Goal: Information Seeking & Learning: Learn about a topic

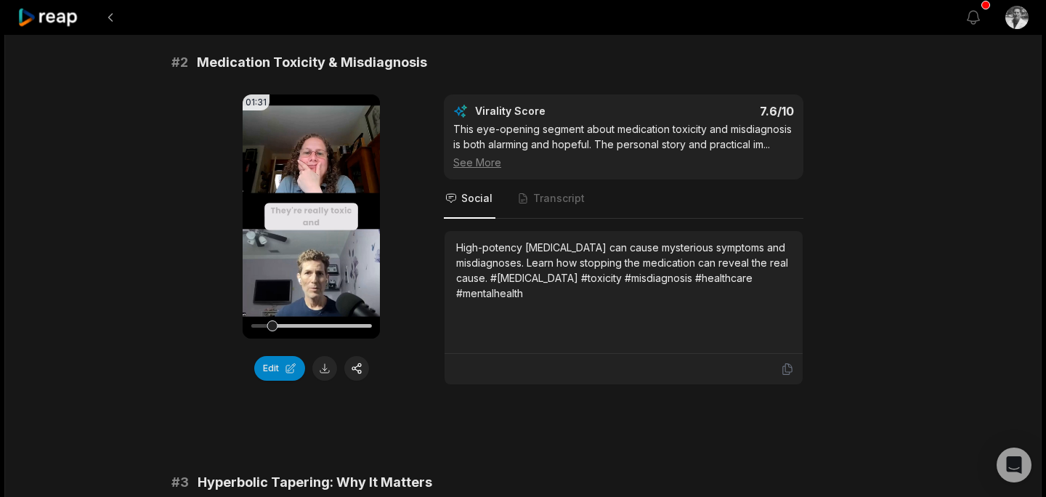
scroll to position [564, 0]
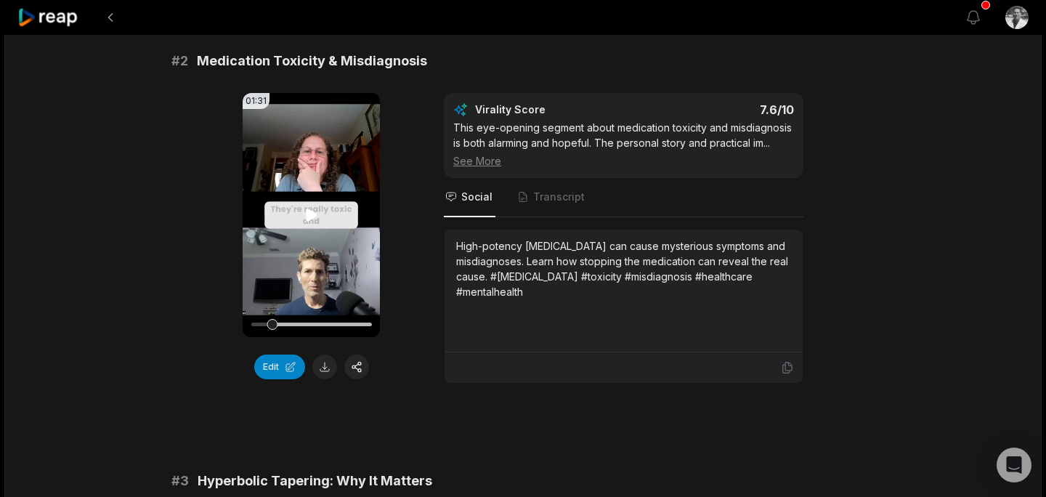
click at [308, 213] on icon at bounding box center [311, 214] width 11 height 12
click at [360, 322] on div at bounding box center [311, 324] width 121 height 4
click at [338, 322] on div at bounding box center [311, 324] width 121 height 4
click at [309, 211] on icon at bounding box center [311, 214] width 11 height 12
click at [597, 256] on div "High-potency [MEDICAL_DATA] can cause mysterious symptoms and misdiagnoses. Lea…" at bounding box center [623, 268] width 335 height 61
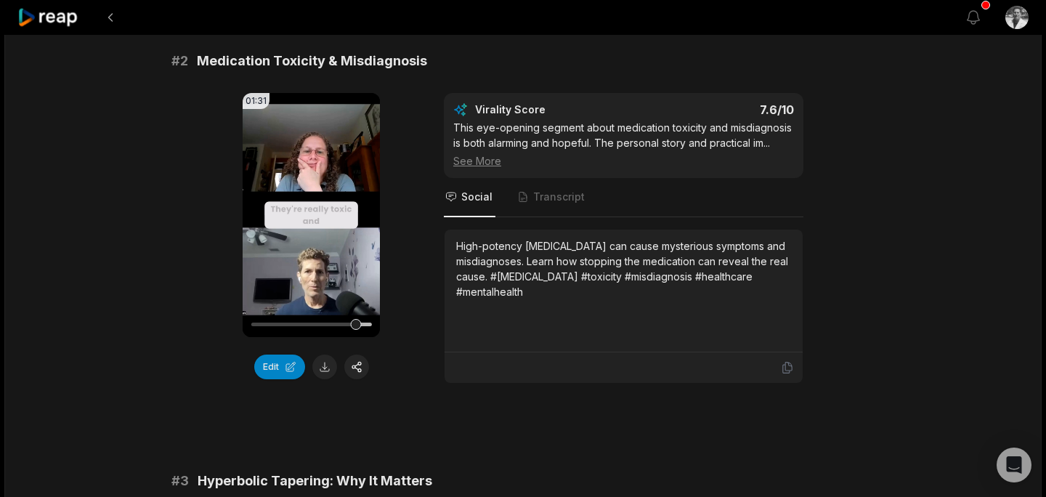
click at [597, 256] on div "High-potency [MEDICAL_DATA] can cause mysterious symptoms and misdiagnoses. Lea…" at bounding box center [623, 268] width 335 height 61
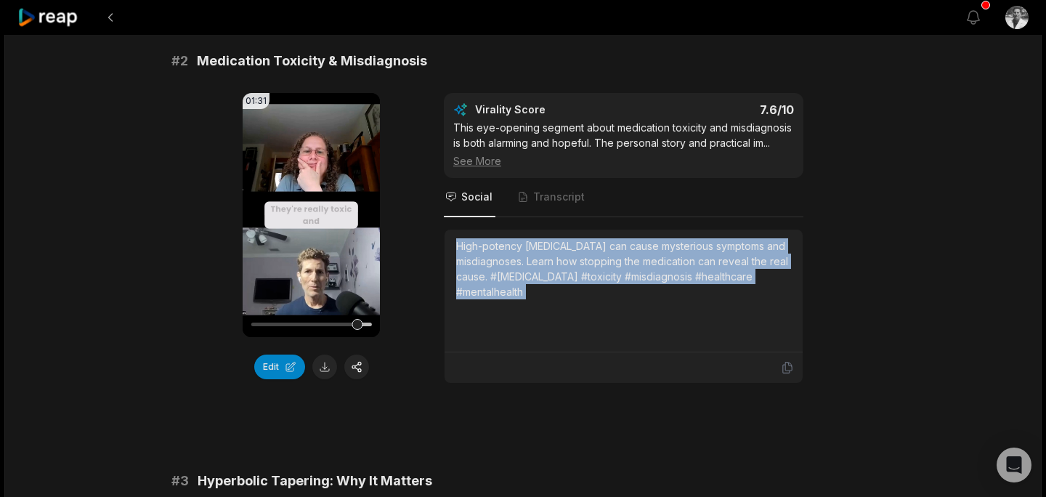
copy div "High-potency [MEDICAL_DATA] can cause mysterious symptoms and misdiagnoses. Lea…"
click at [354, 370] on button "button" at bounding box center [356, 366] width 25 height 25
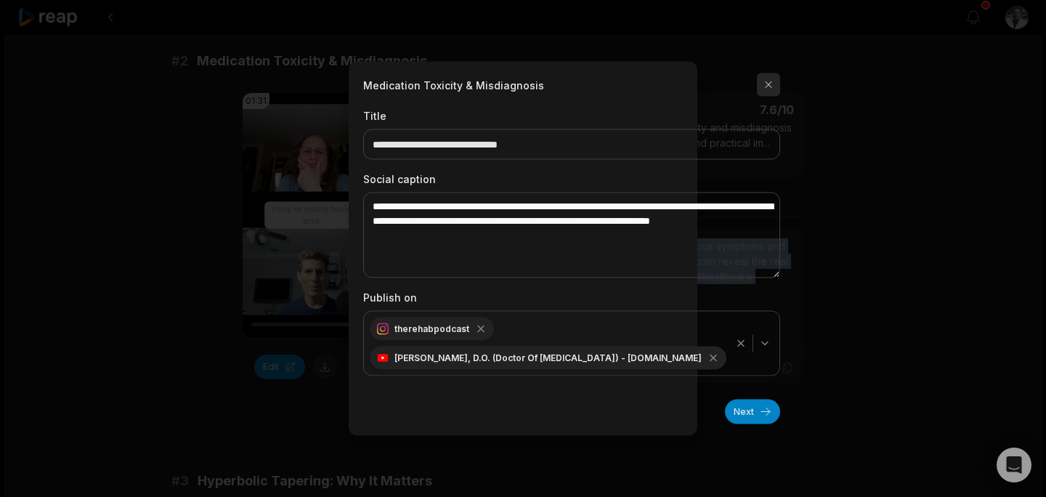
click at [757, 85] on button "button" at bounding box center [768, 84] width 23 height 23
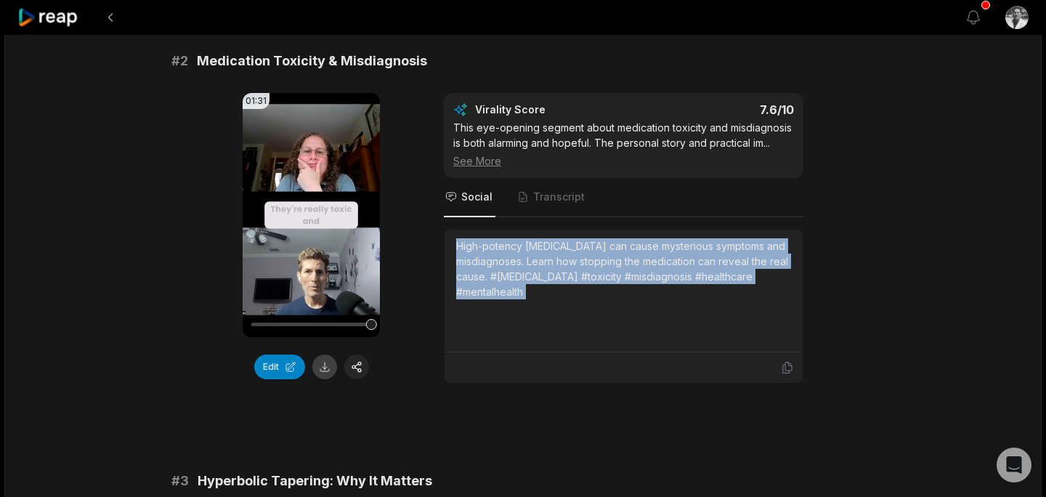
click at [321, 368] on button at bounding box center [324, 366] width 25 height 25
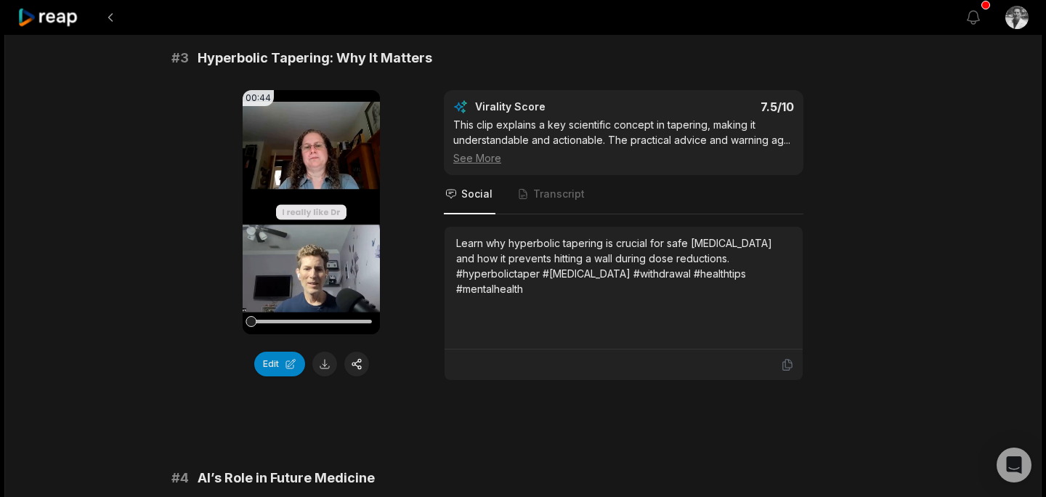
scroll to position [999, 0]
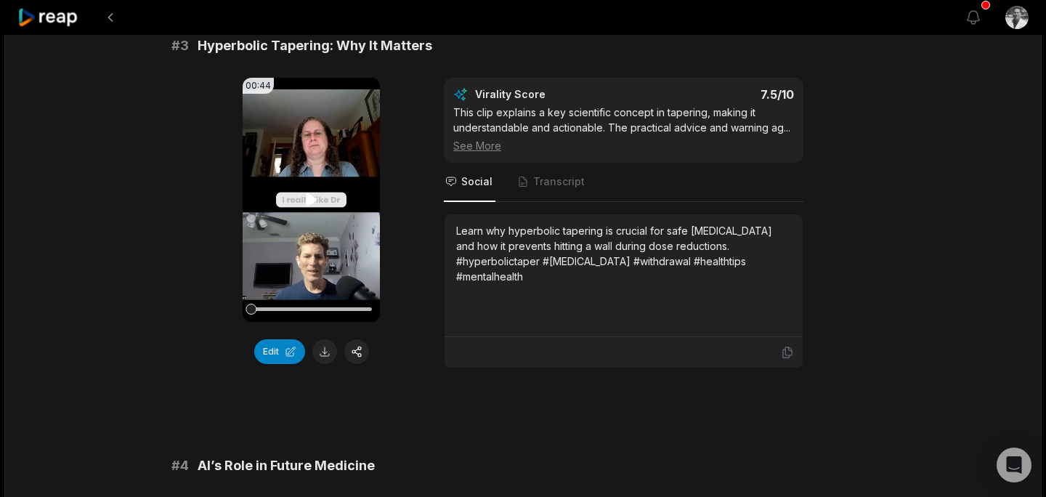
click at [309, 200] on icon at bounding box center [311, 199] width 11 height 12
click at [362, 307] on div at bounding box center [311, 309] width 121 height 4
click at [331, 309] on div at bounding box center [311, 309] width 121 height 4
click at [312, 308] on div at bounding box center [311, 309] width 121 height 4
click at [357, 346] on button "button" at bounding box center [356, 351] width 25 height 25
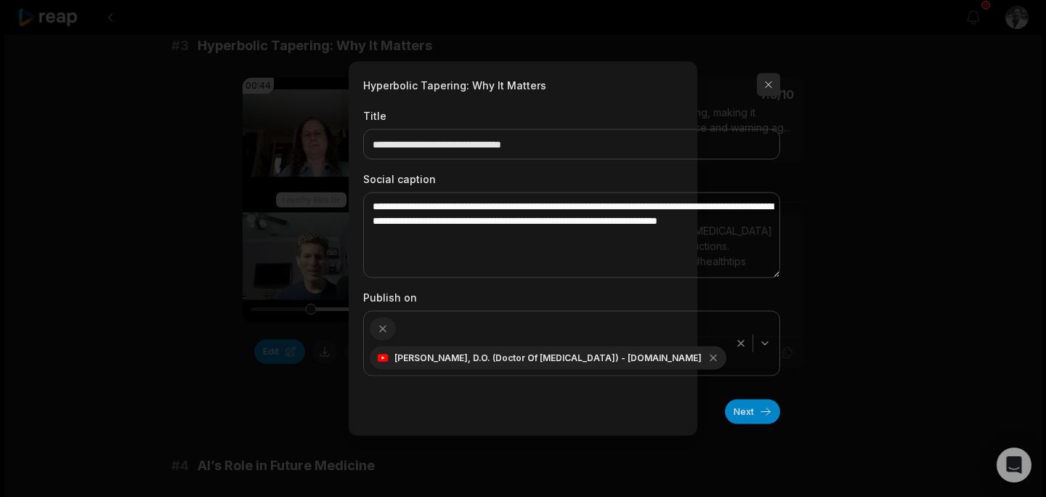
click at [757, 89] on button "button" at bounding box center [768, 84] width 23 height 23
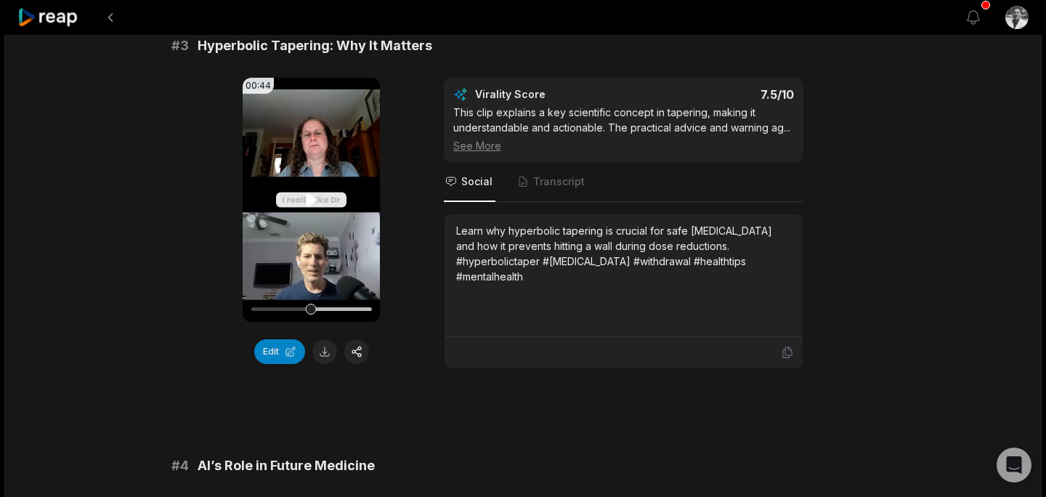
click at [308, 195] on icon at bounding box center [311, 199] width 11 height 12
click at [320, 347] on button at bounding box center [324, 351] width 25 height 25
click at [553, 246] on div "Learn why hyperbolic tapering is crucial for safe [MEDICAL_DATA] and how it pre…" at bounding box center [623, 253] width 335 height 61
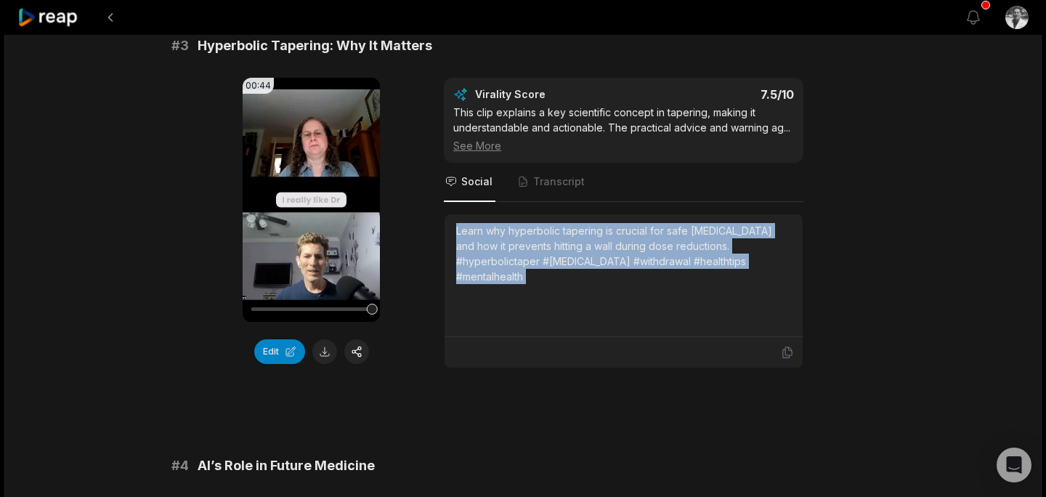
copy div "Learn why hyperbolic tapering is crucial for safe [MEDICAL_DATA] and how it pre…"
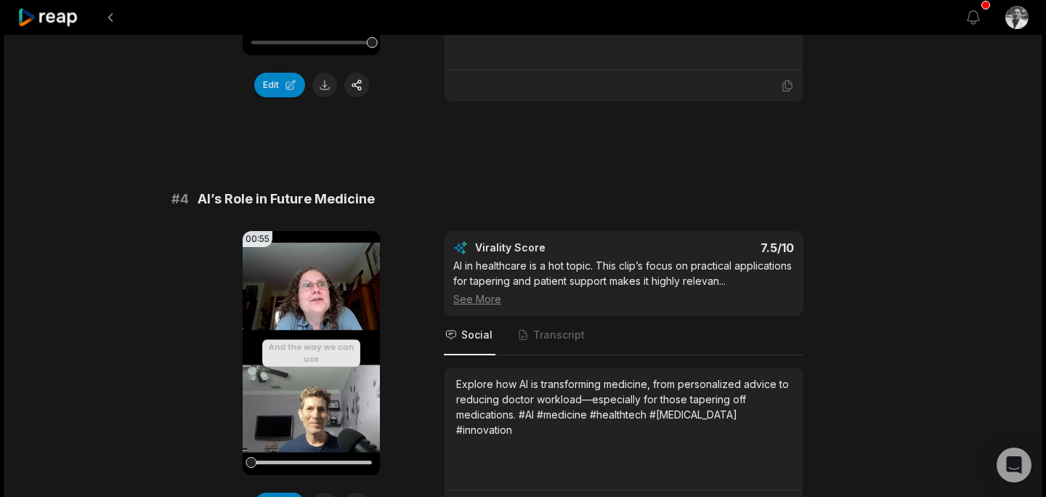
scroll to position [1440, 0]
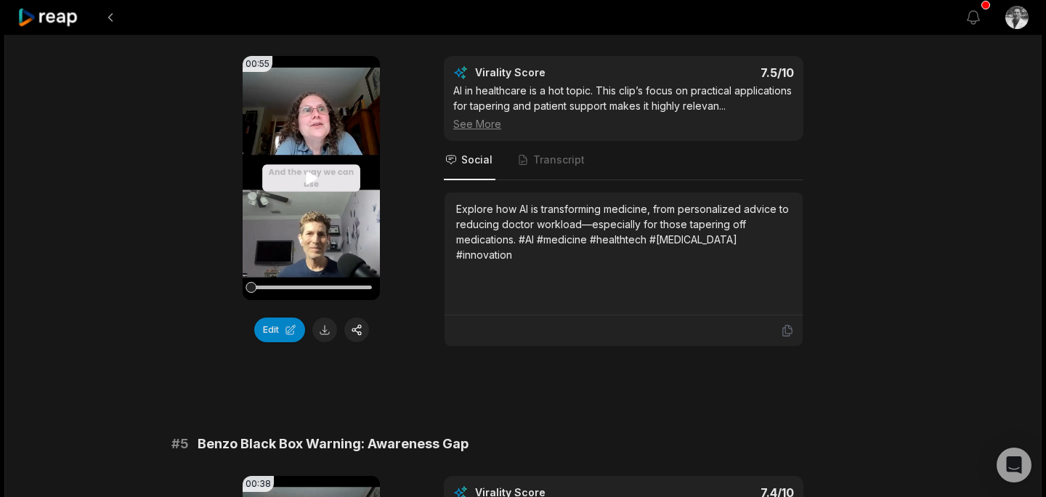
click at [313, 173] on icon at bounding box center [311, 177] width 17 height 17
click at [357, 283] on div at bounding box center [311, 287] width 121 height 25
click at [324, 330] on button at bounding box center [324, 329] width 25 height 25
click at [731, 229] on div "Explore how AI is transforming medicine, from personalized advice to reducing d…" at bounding box center [623, 231] width 335 height 61
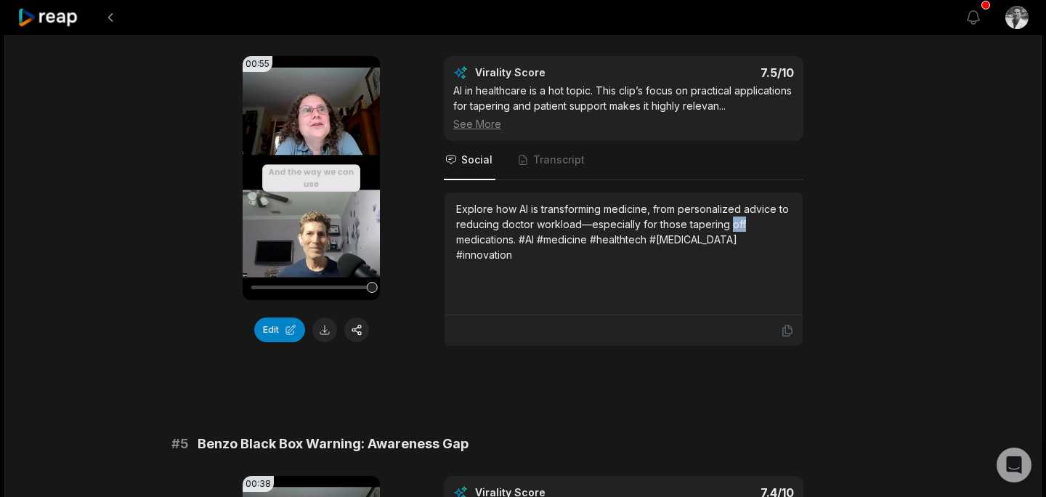
click at [731, 229] on div "Explore how AI is transforming medicine, from personalized advice to reducing d…" at bounding box center [623, 231] width 335 height 61
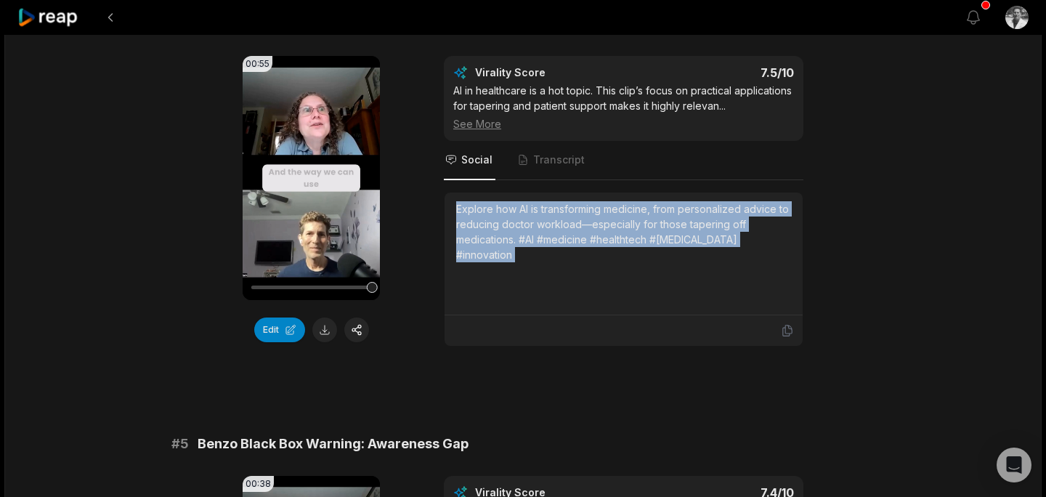
copy div "Explore how AI is transforming medicine, from personalized advice to reducing d…"
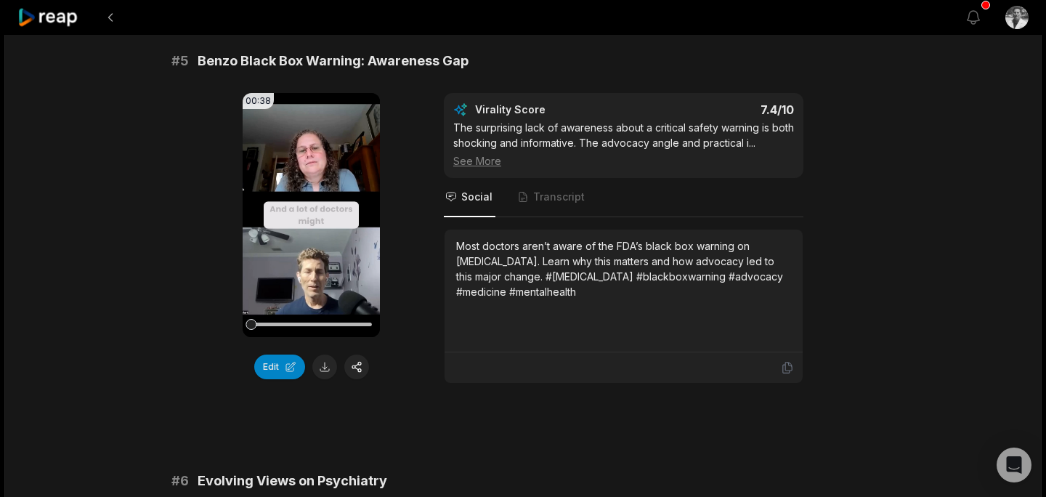
scroll to position [1838, 0]
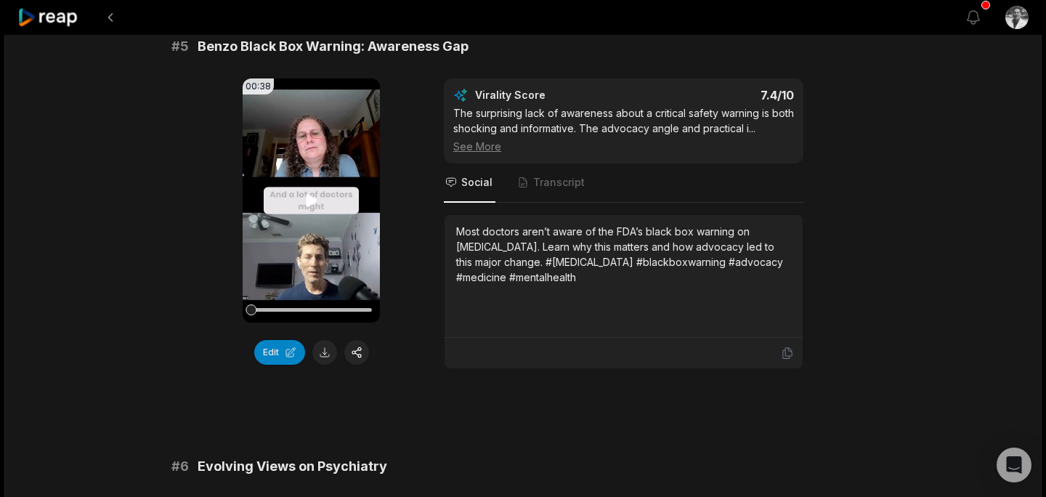
click at [312, 198] on icon at bounding box center [311, 200] width 11 height 12
click at [356, 307] on div at bounding box center [311, 309] width 121 height 25
click at [355, 310] on div at bounding box center [311, 310] width 121 height 4
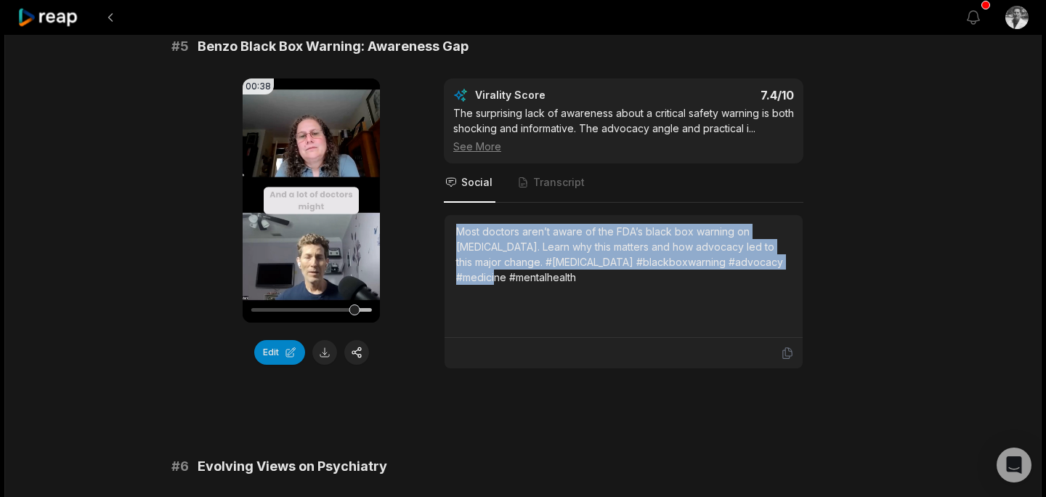
drag, startPoint x: 772, startPoint y: 261, endPoint x: 440, endPoint y: 230, distance: 333.3
click at [440, 230] on div "00:38 Your browser does not support mp4 format. Edit Virality Score 7.4 /10 The…" at bounding box center [522, 223] width 703 height 291
copy div "Most doctors aren’t aware of the FDA’s black box warning on [MEDICAL_DATA]. Lea…"
click at [322, 353] on button at bounding box center [324, 352] width 25 height 25
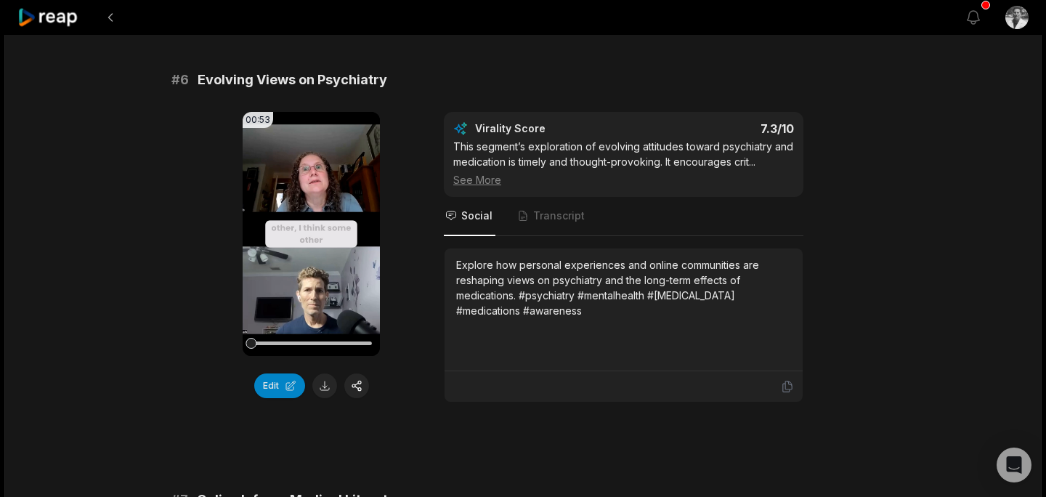
scroll to position [2225, 0]
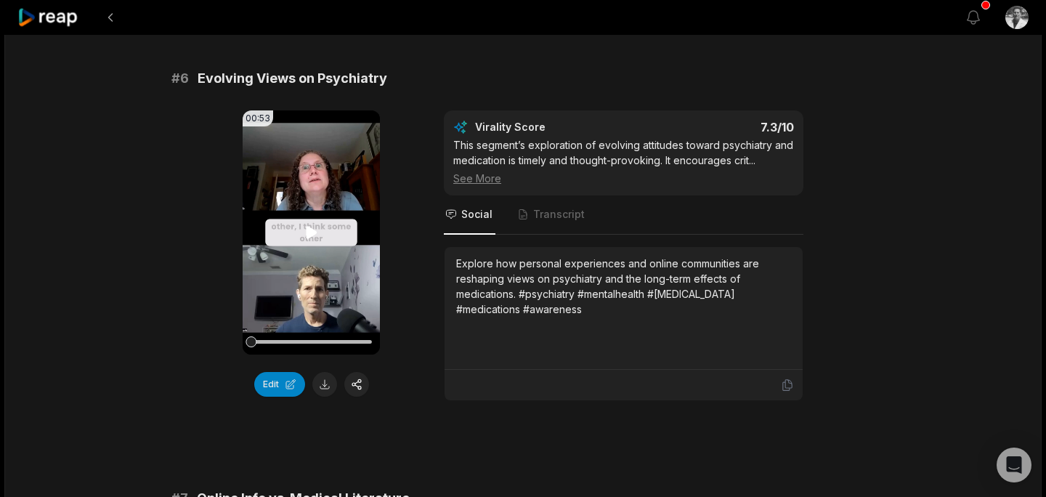
click at [314, 227] on icon at bounding box center [311, 232] width 17 height 17
click at [360, 340] on div at bounding box center [311, 342] width 121 height 4
click at [324, 383] on button at bounding box center [324, 384] width 25 height 25
click at [534, 314] on div "Explore how personal experiences and online communities are reshaping views on …" at bounding box center [623, 286] width 335 height 61
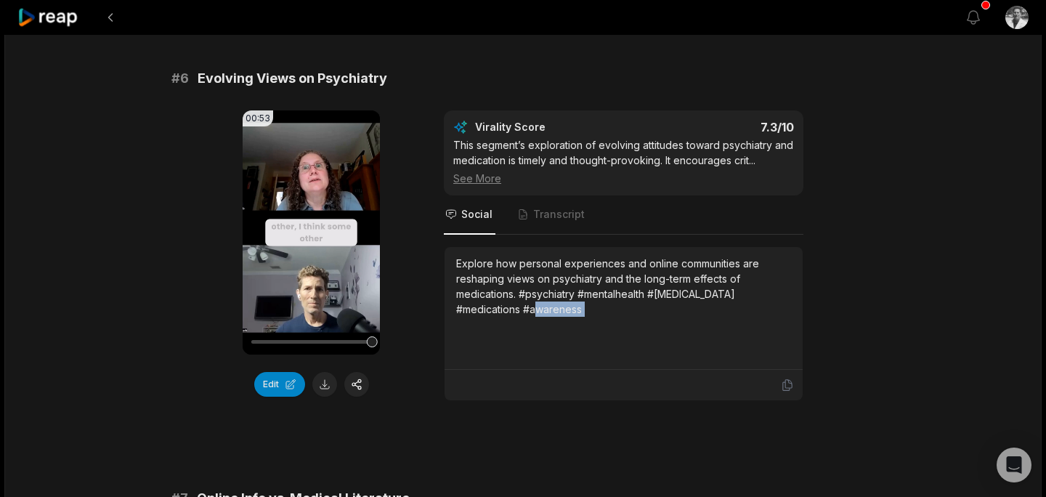
click at [534, 314] on div "Explore how personal experiences and online communities are reshaping views on …" at bounding box center [623, 286] width 335 height 61
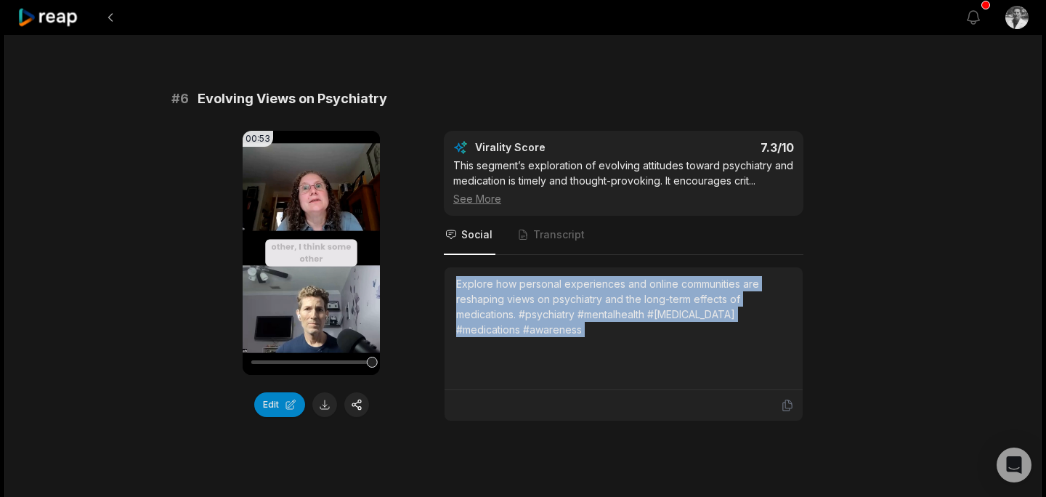
scroll to position [2204, 0]
copy div "Explore how personal experiences and online communities are reshaping views on …"
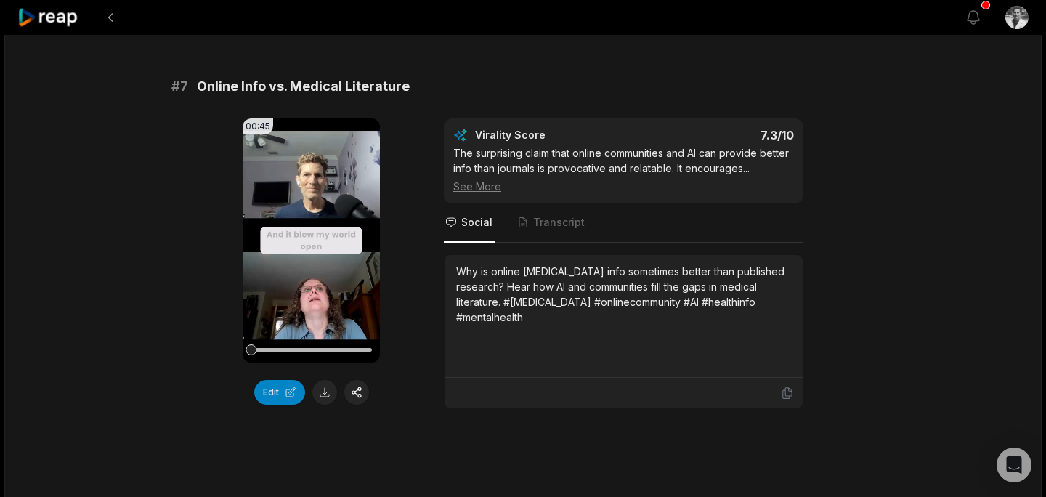
scroll to position [2644, 0]
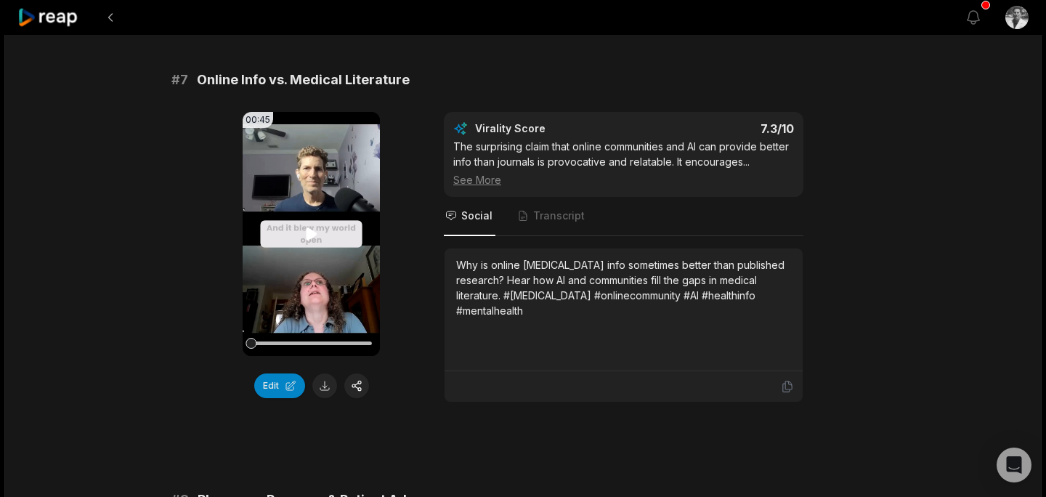
click at [307, 235] on icon at bounding box center [311, 233] width 11 height 12
click at [359, 341] on div at bounding box center [311, 343] width 121 height 4
click at [320, 387] on button at bounding box center [324, 385] width 25 height 25
click at [526, 283] on div "Why is online [MEDICAL_DATA] info sometimes better than published research? Hea…" at bounding box center [623, 287] width 335 height 61
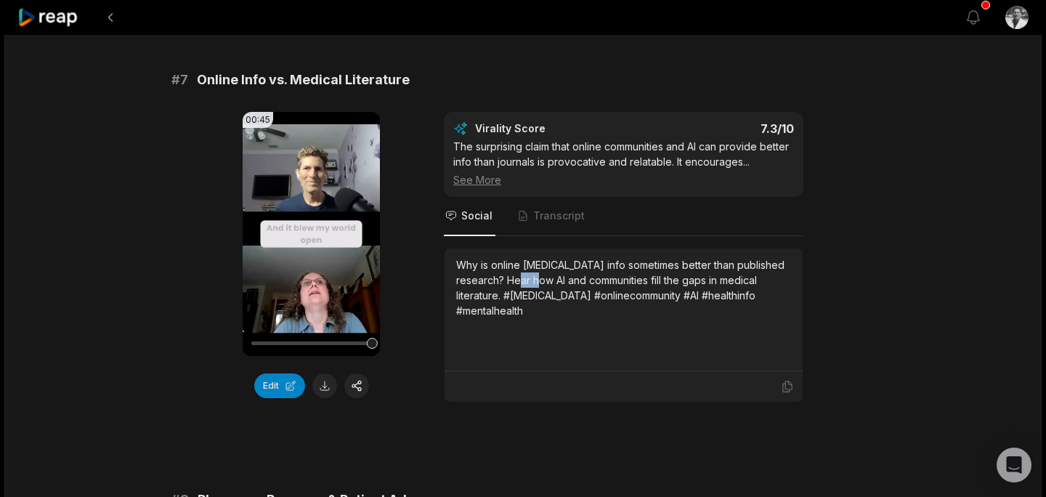
click at [526, 283] on div "Why is online [MEDICAL_DATA] info sometimes better than published research? Hea…" at bounding box center [623, 287] width 335 height 61
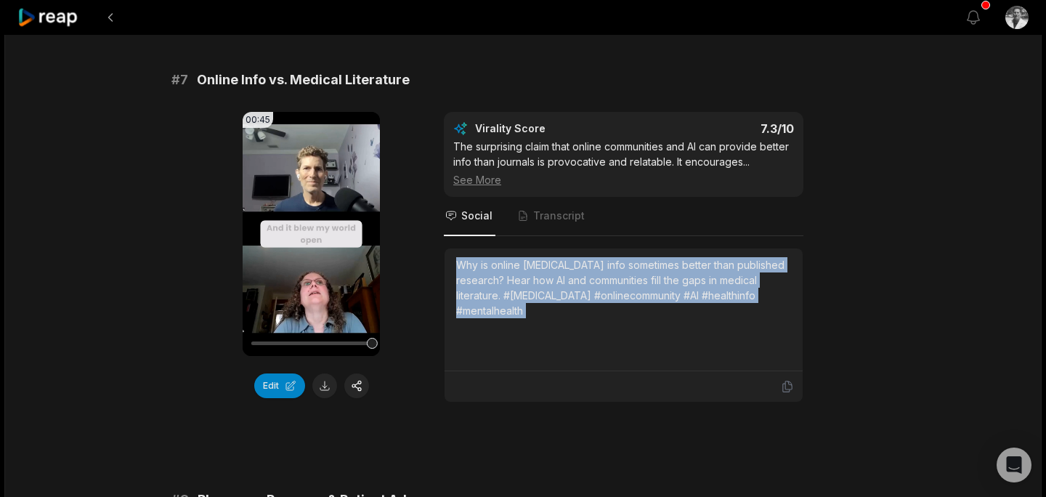
copy div "Why is online [MEDICAL_DATA] info sometimes better than published research? Hea…"
click at [527, 300] on div "Why is online [MEDICAL_DATA] info sometimes better than published research? Hea…" at bounding box center [623, 287] width 335 height 61
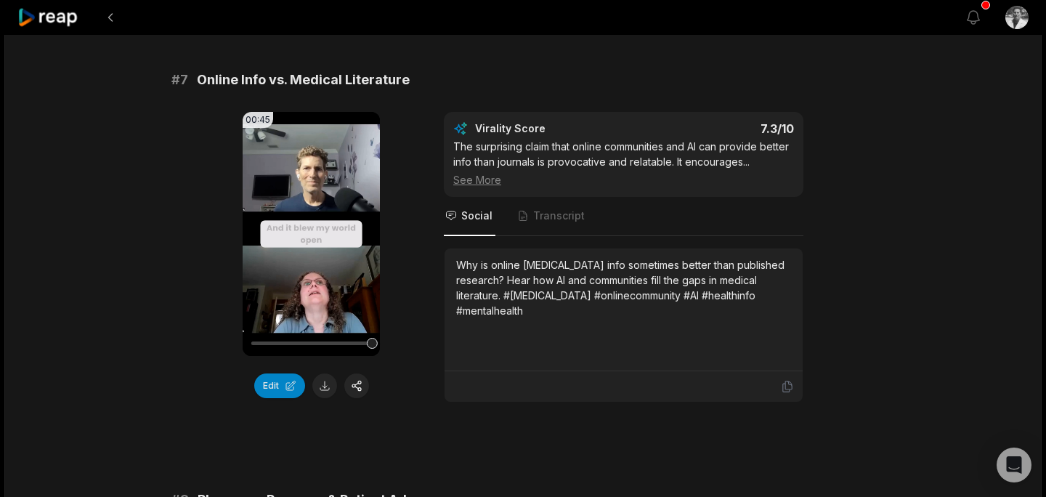
click at [527, 300] on div "Why is online [MEDICAL_DATA] info sometimes better than published research? Hea…" at bounding box center [623, 287] width 335 height 61
